Goal: Transaction & Acquisition: Purchase product/service

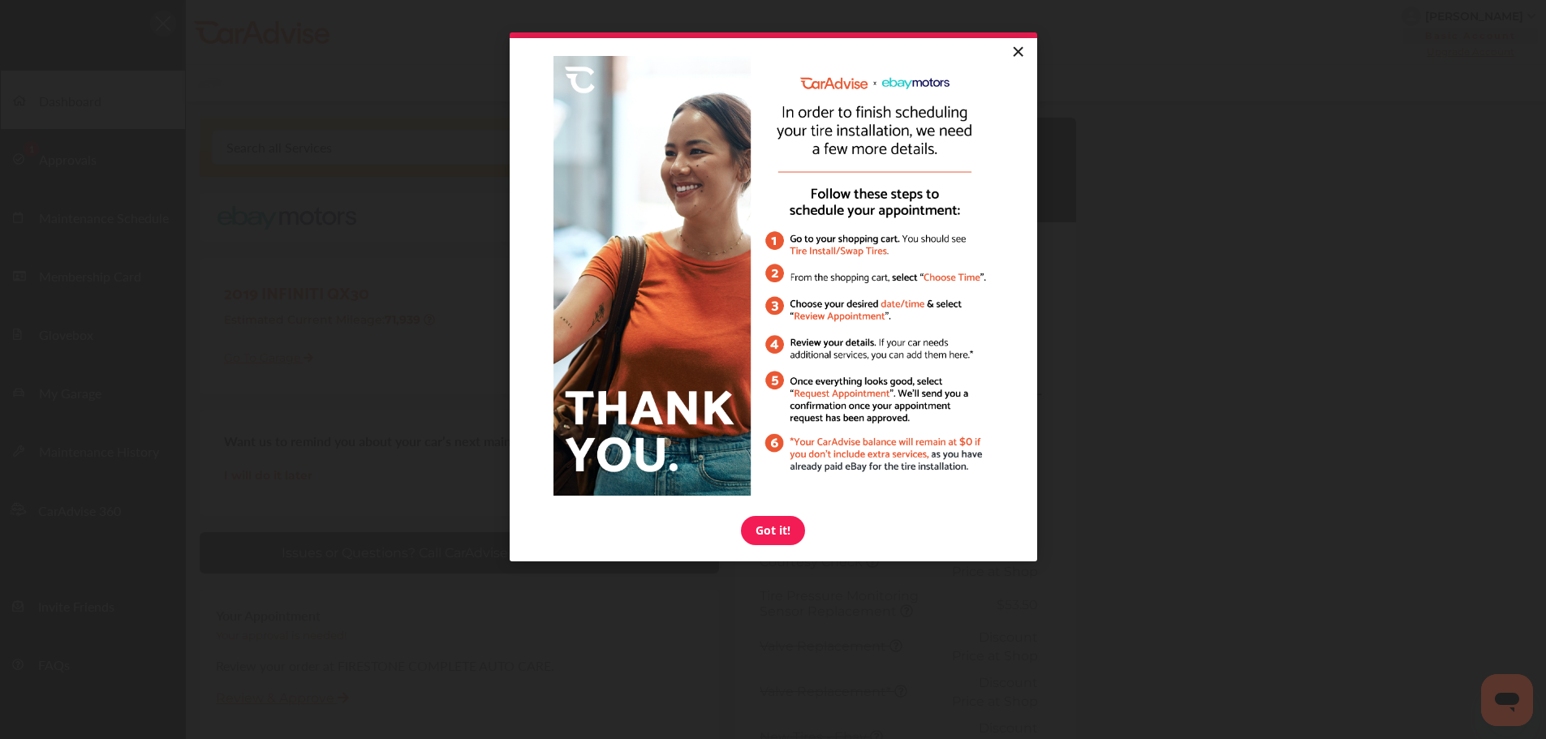
click at [1021, 50] on link "×" at bounding box center [1018, 52] width 28 height 29
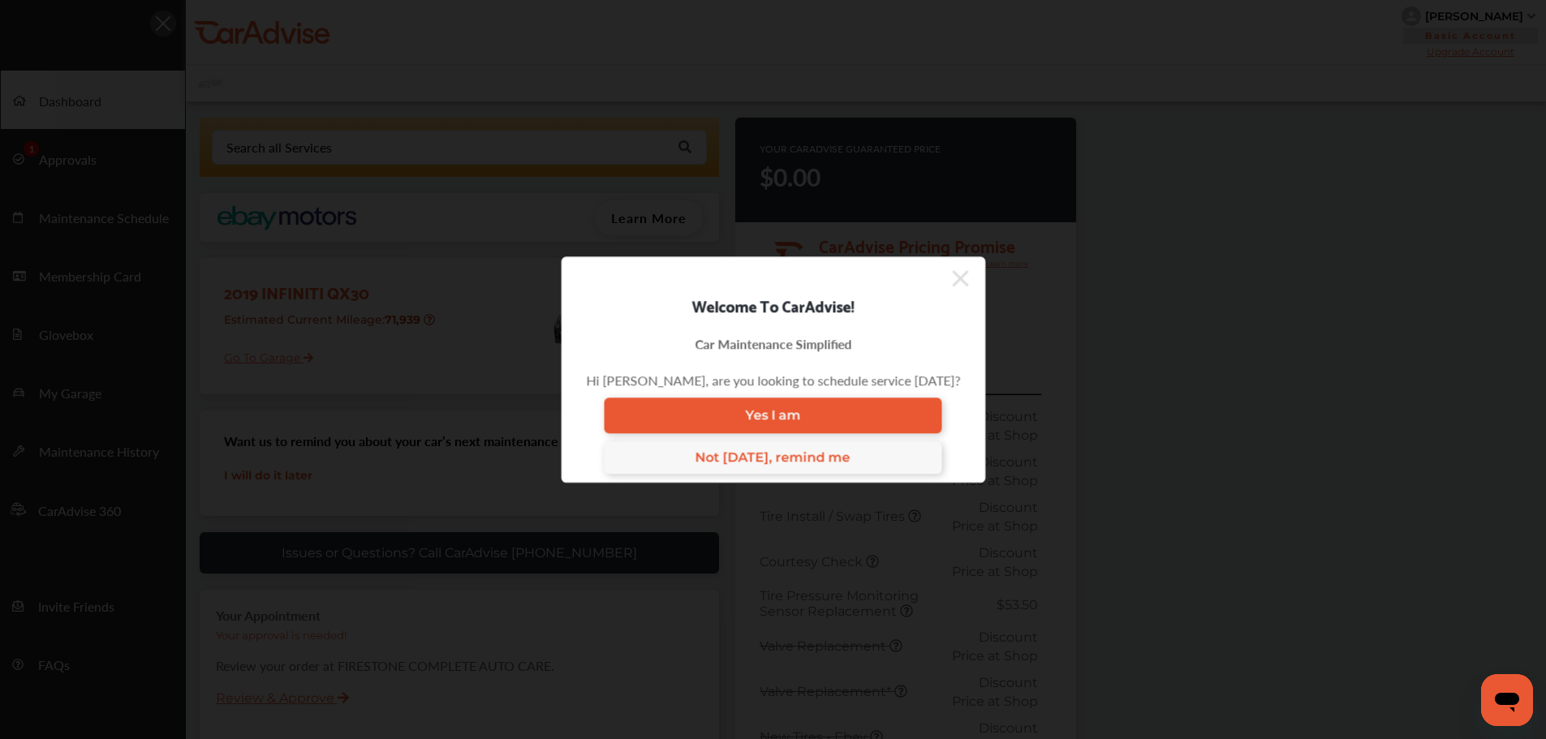
click at [952, 276] on icon at bounding box center [960, 278] width 16 height 16
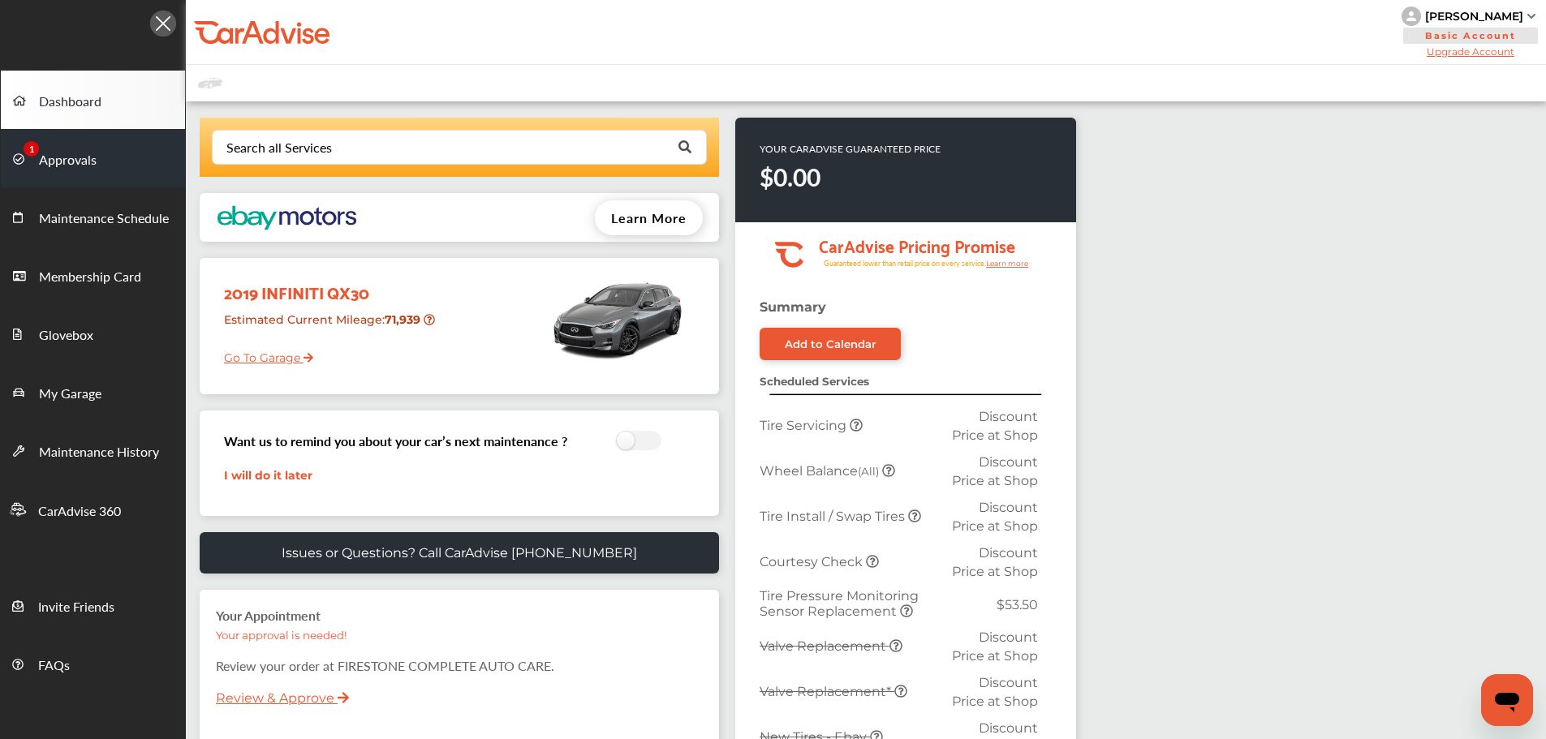
click at [47, 162] on span "Approvals" at bounding box center [68, 160] width 58 height 21
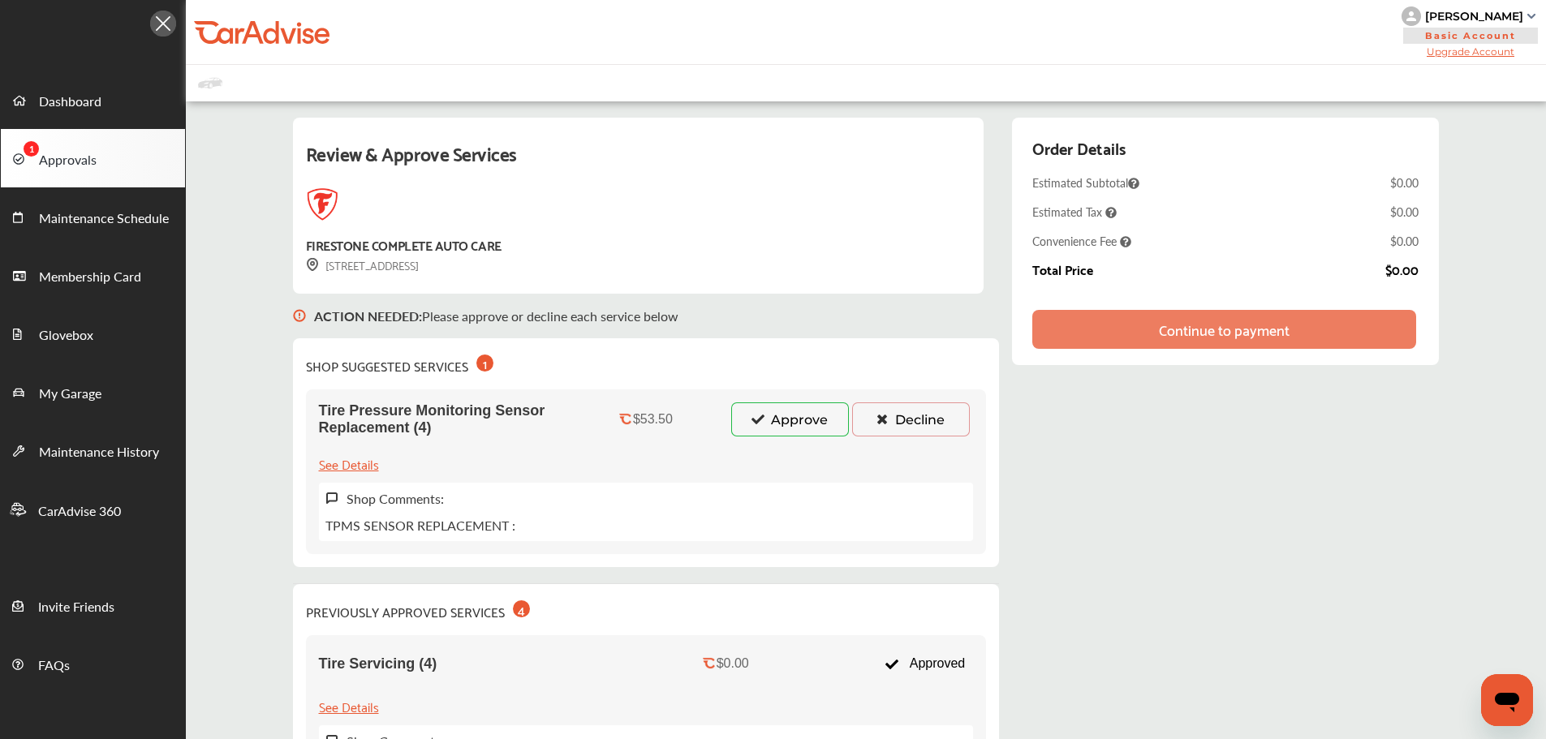
click at [762, 421] on icon at bounding box center [757, 418] width 15 height 11
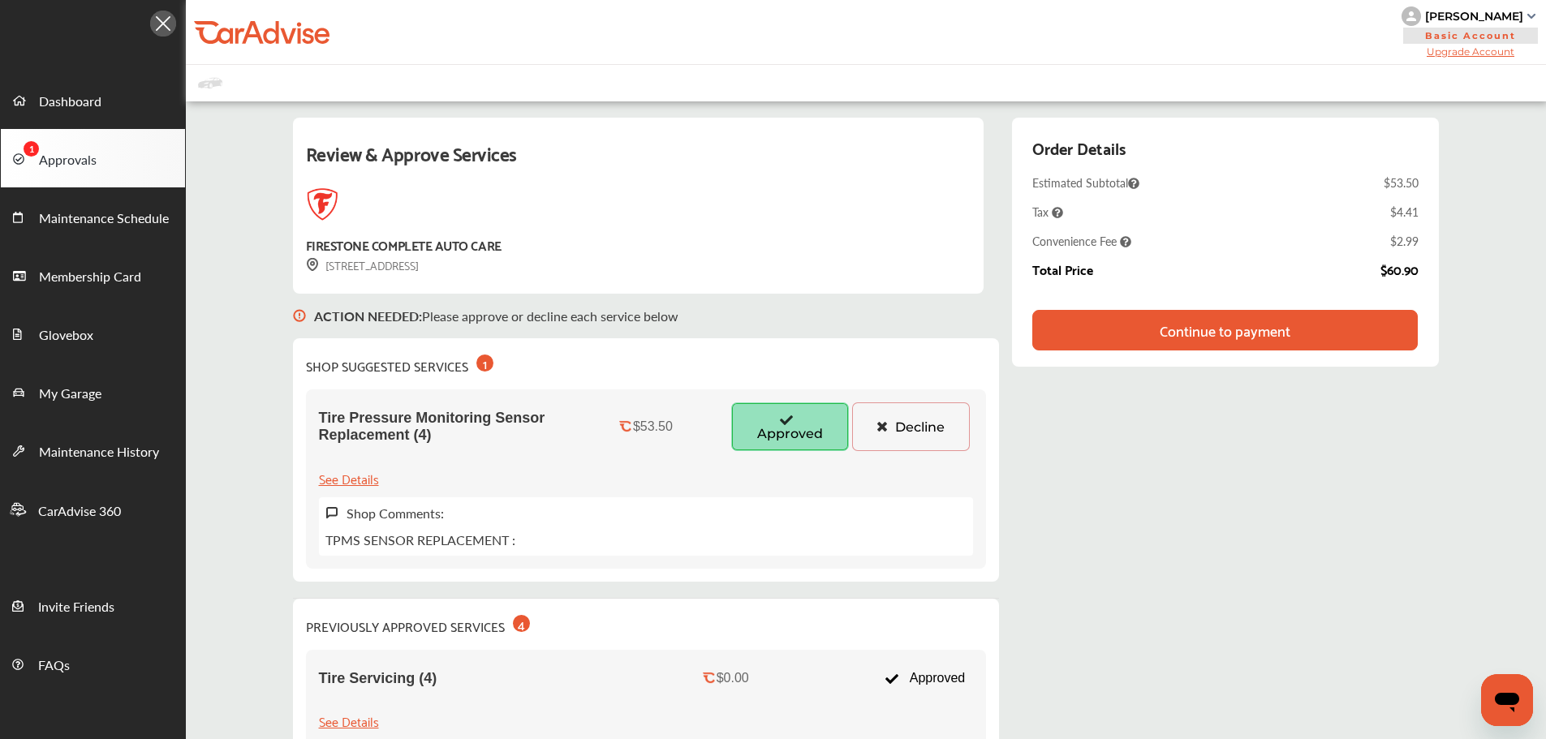
click at [1264, 331] on div "Continue to payment" at bounding box center [1225, 330] width 131 height 16
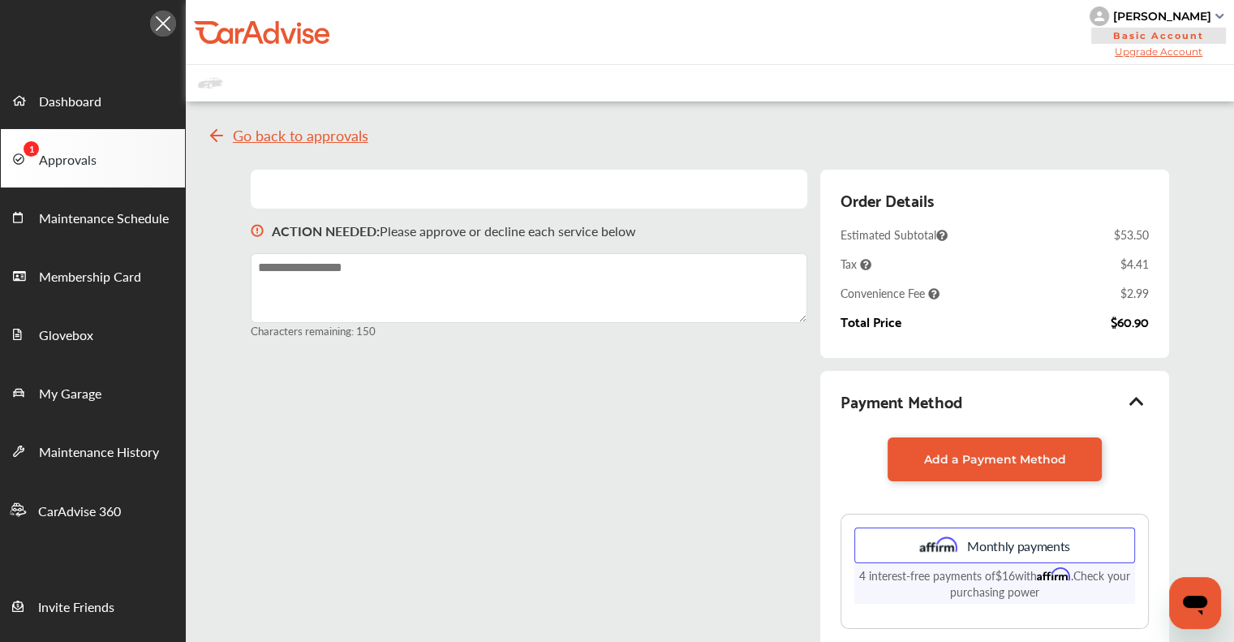
click at [1071, 435] on div "Payment Method Add a Payment Method Monthly payments 4 interest-free payments o…" at bounding box center [995, 508] width 308 height 242
click at [1051, 461] on span "Add a Payment Method" at bounding box center [995, 459] width 142 height 15
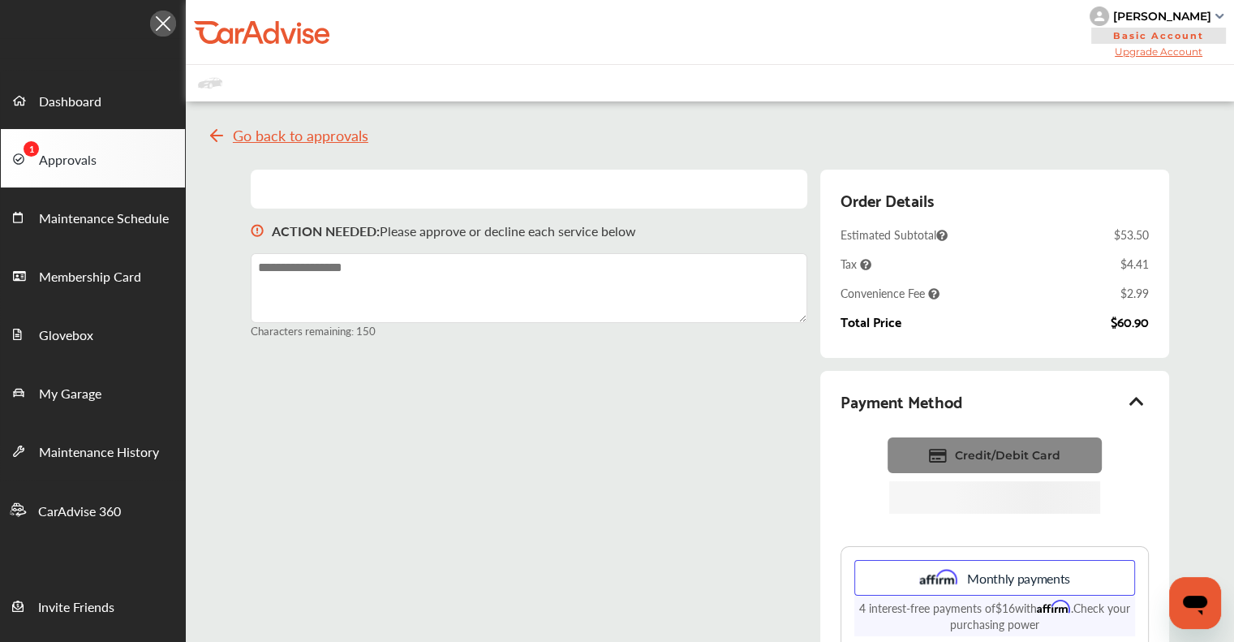
click at [965, 450] on span "Credit/Debit Card" at bounding box center [1008, 455] width 106 height 15
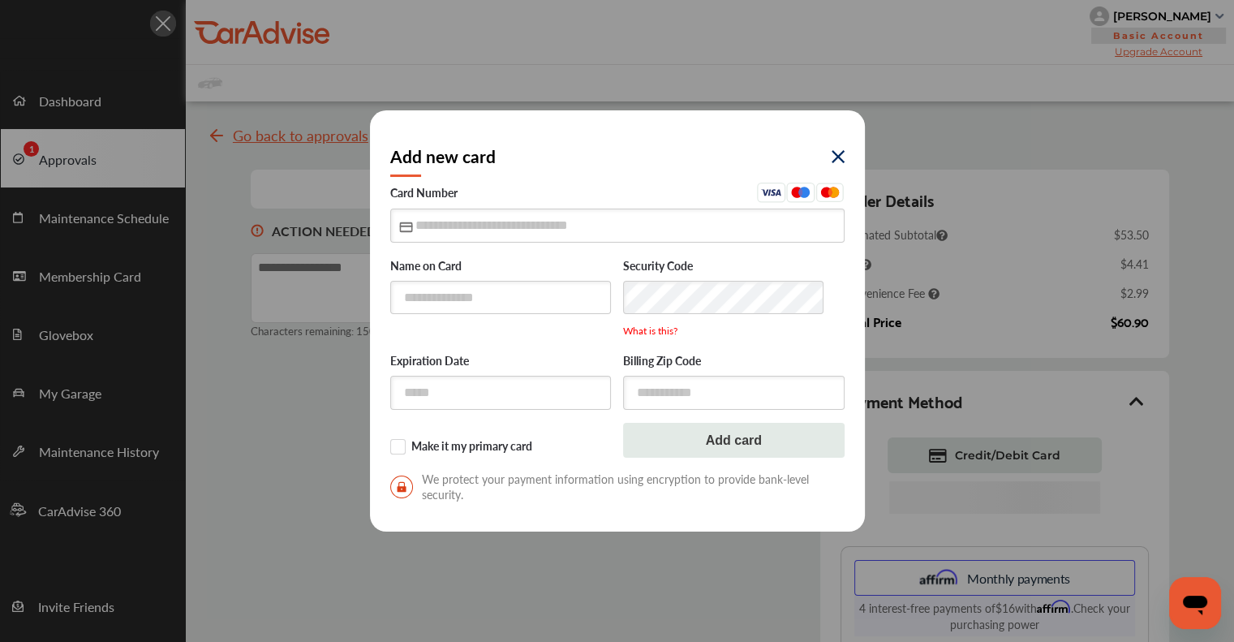
click at [520, 316] on div "Name on Card" at bounding box center [501, 295] width 222 height 105
click at [521, 301] on input "text" at bounding box center [501, 297] width 222 height 33
type input "**********"
click at [417, 230] on input "text" at bounding box center [617, 225] width 454 height 33
type input "**********"
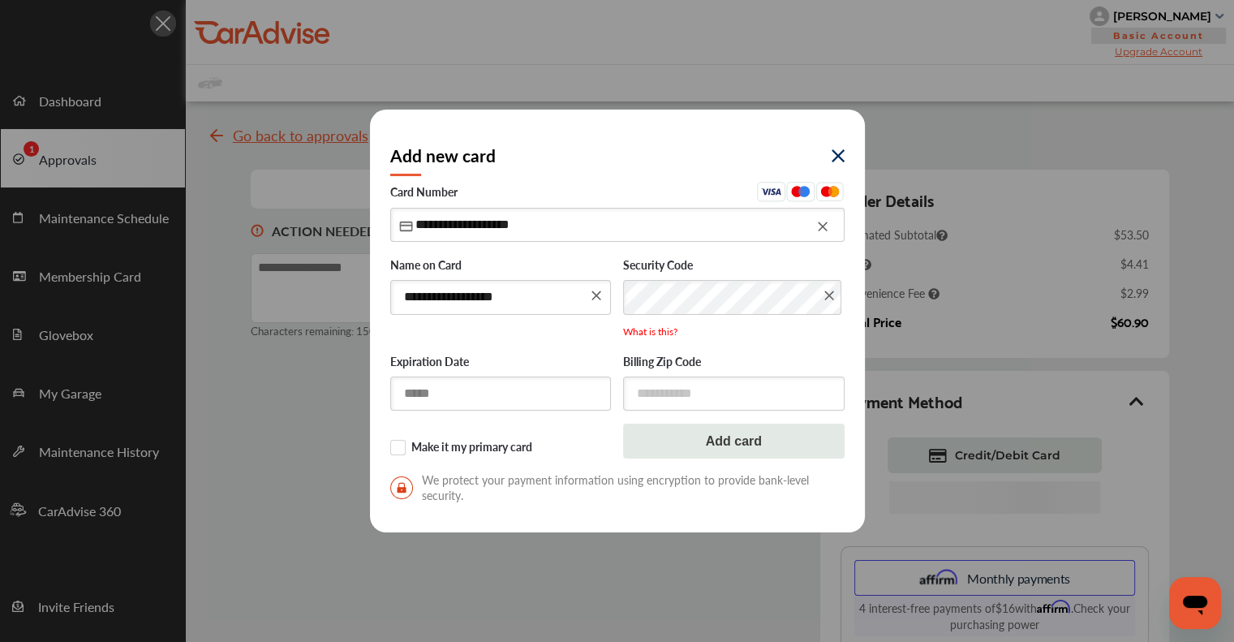
click at [594, 390] on input "text" at bounding box center [501, 393] width 222 height 33
type input "*****"
click at [674, 377] on input "text" at bounding box center [734, 392] width 222 height 33
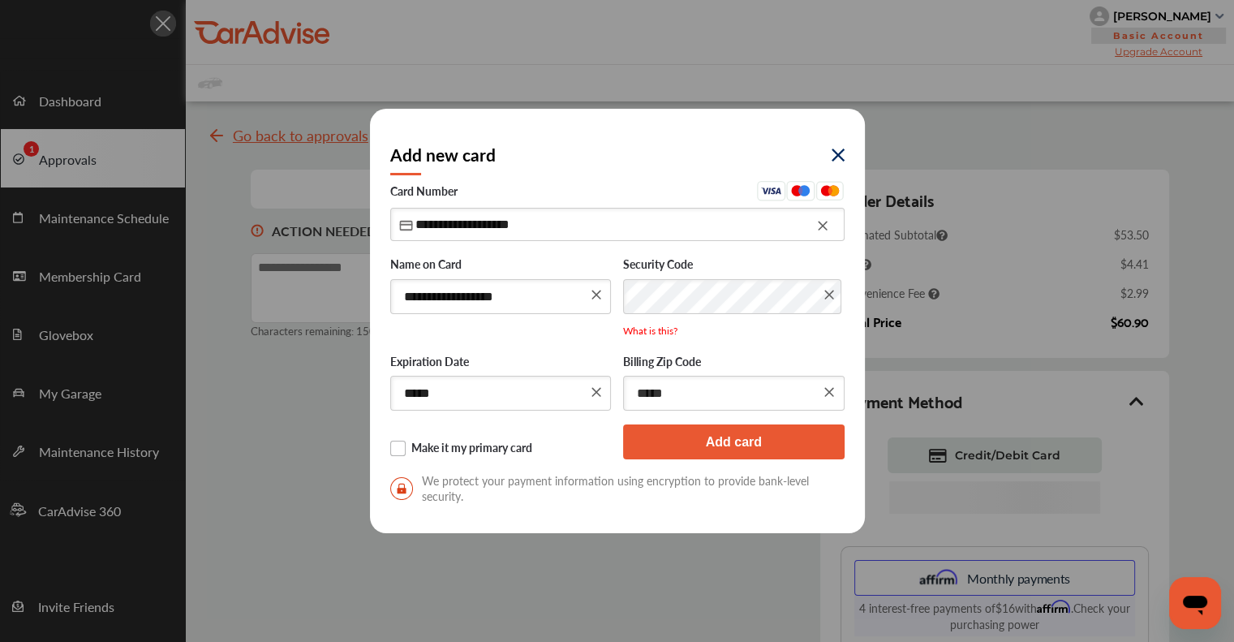
type input "*****"
click at [513, 452] on label "Make it my primary card" at bounding box center [501, 449] width 222 height 16
click at [660, 454] on button "Add card" at bounding box center [734, 441] width 222 height 35
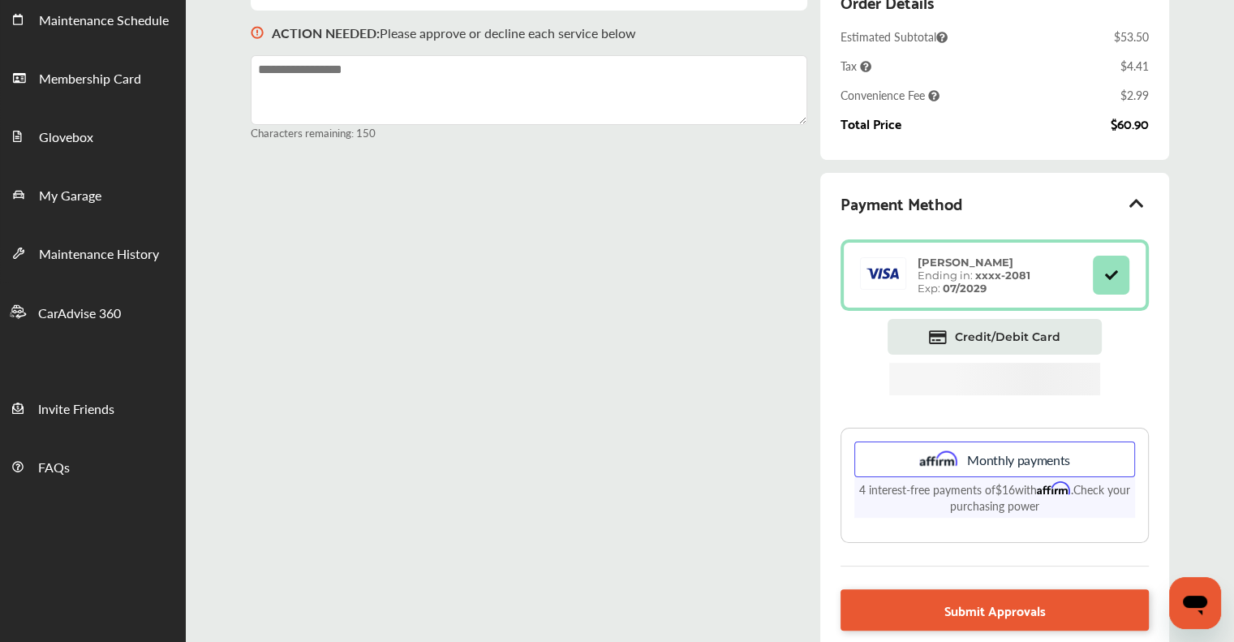
scroll to position [243, 0]
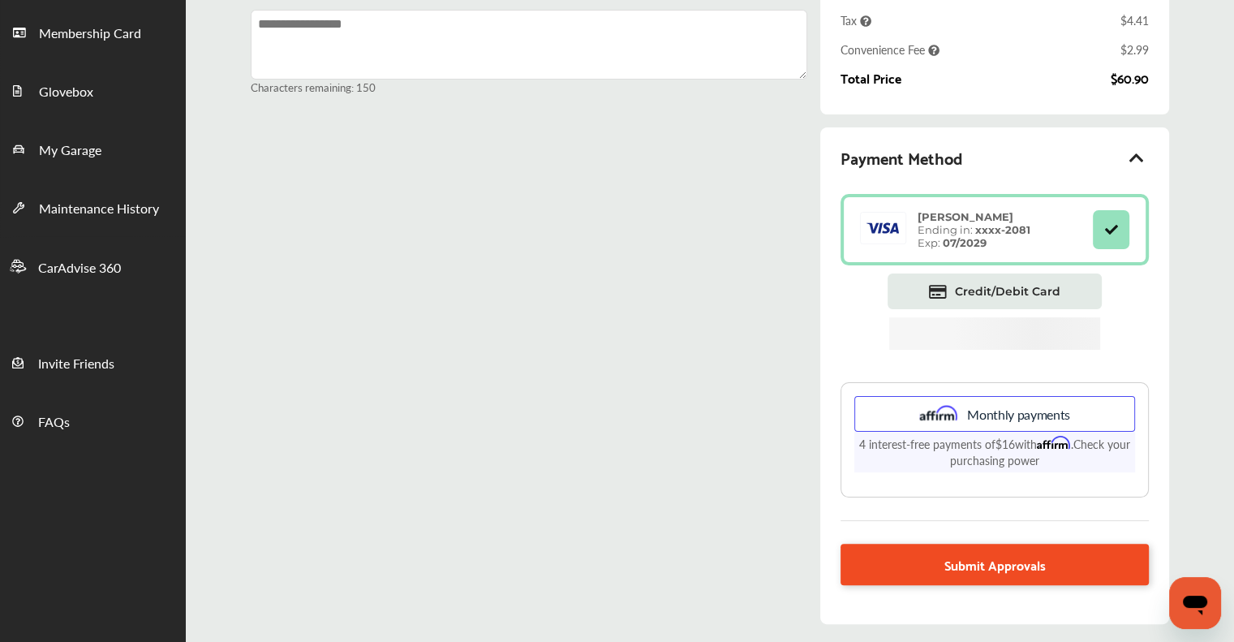
click at [899, 571] on link "Submit Approvals" at bounding box center [995, 564] width 308 height 41
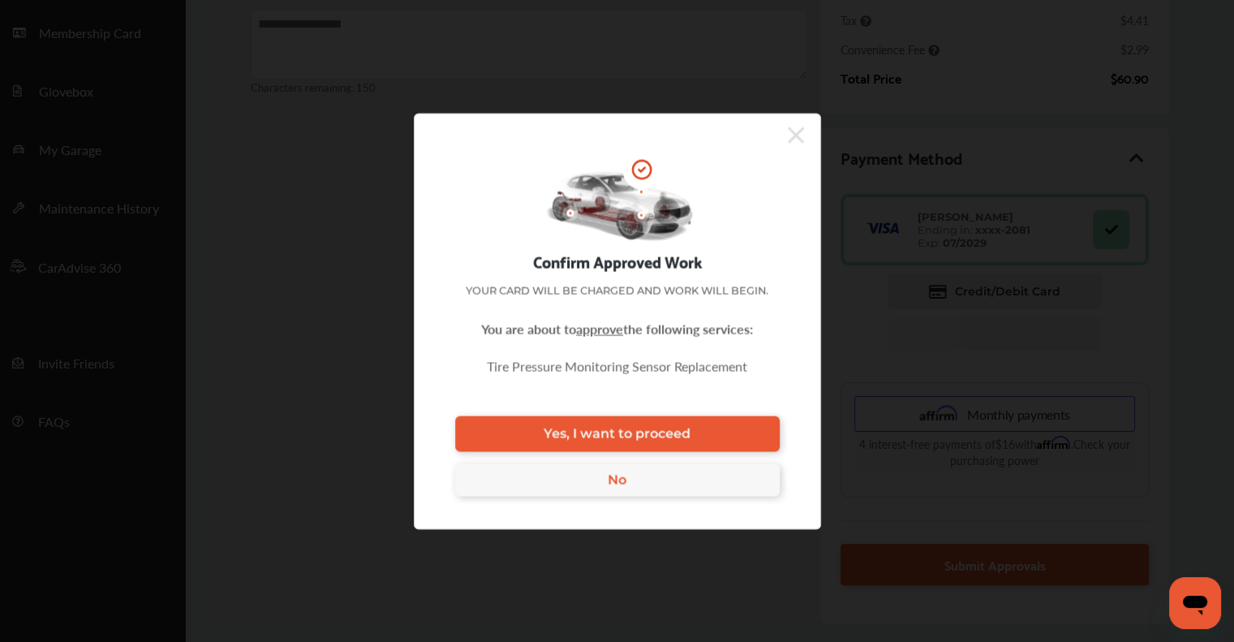
click at [578, 427] on span "Yes, I want to proceed" at bounding box center [617, 433] width 147 height 15
